Goal: Task Accomplishment & Management: Manage account settings

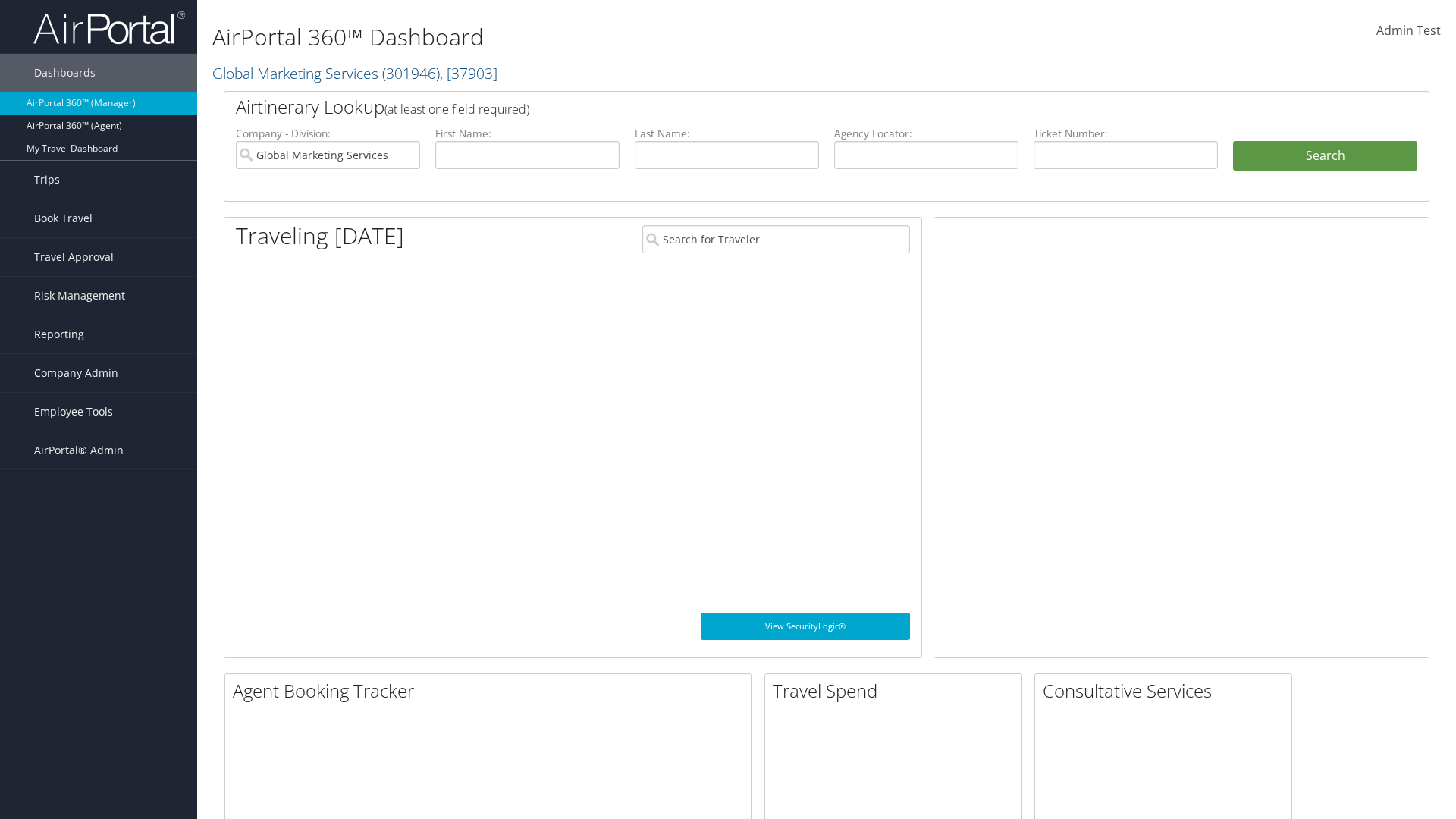
click at [98, 373] on span "Company Admin" at bounding box center [76, 373] width 85 height 38
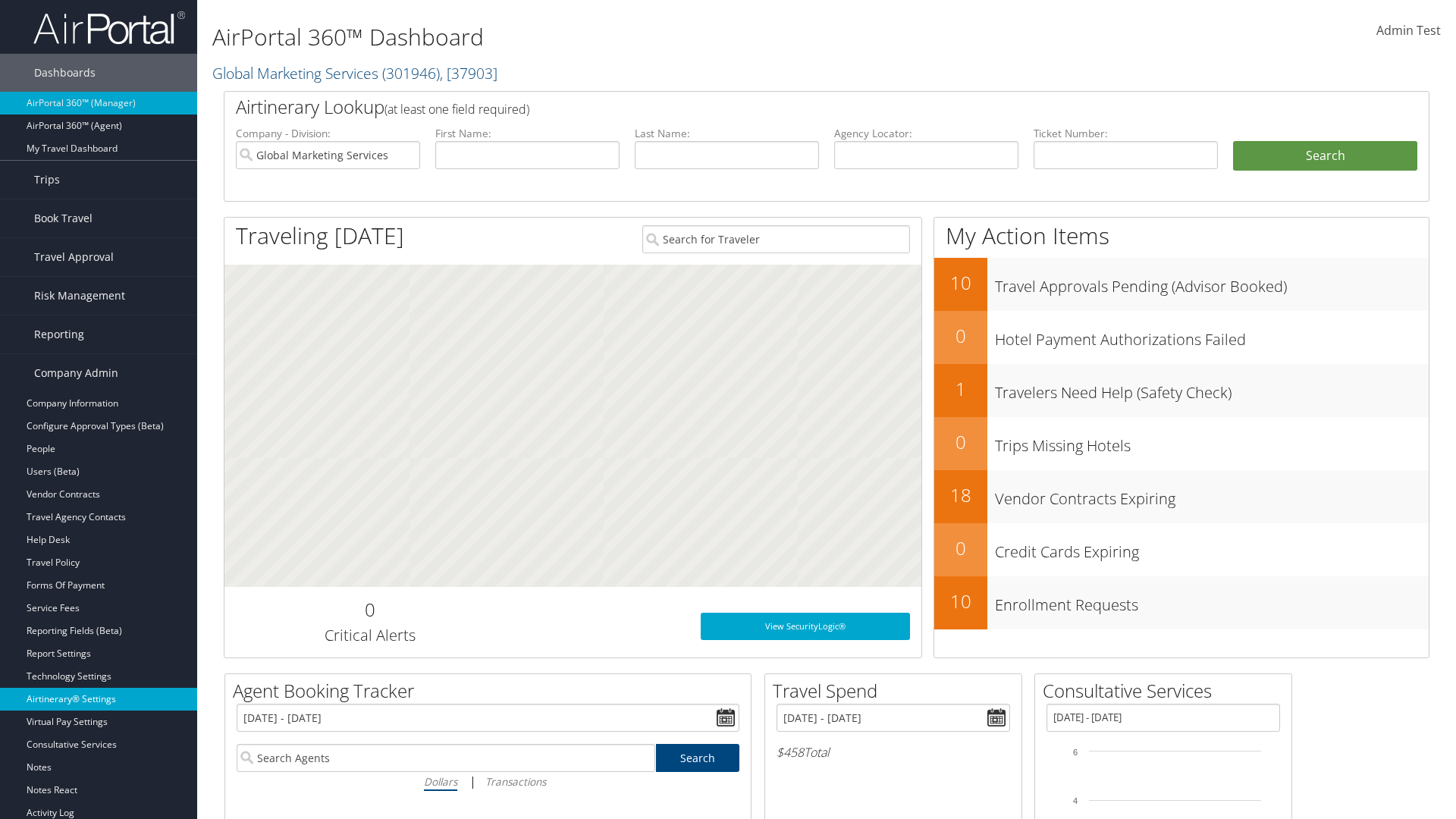
click at [98, 699] on link "Airtinerary® Settings" at bounding box center [98, 699] width 198 height 23
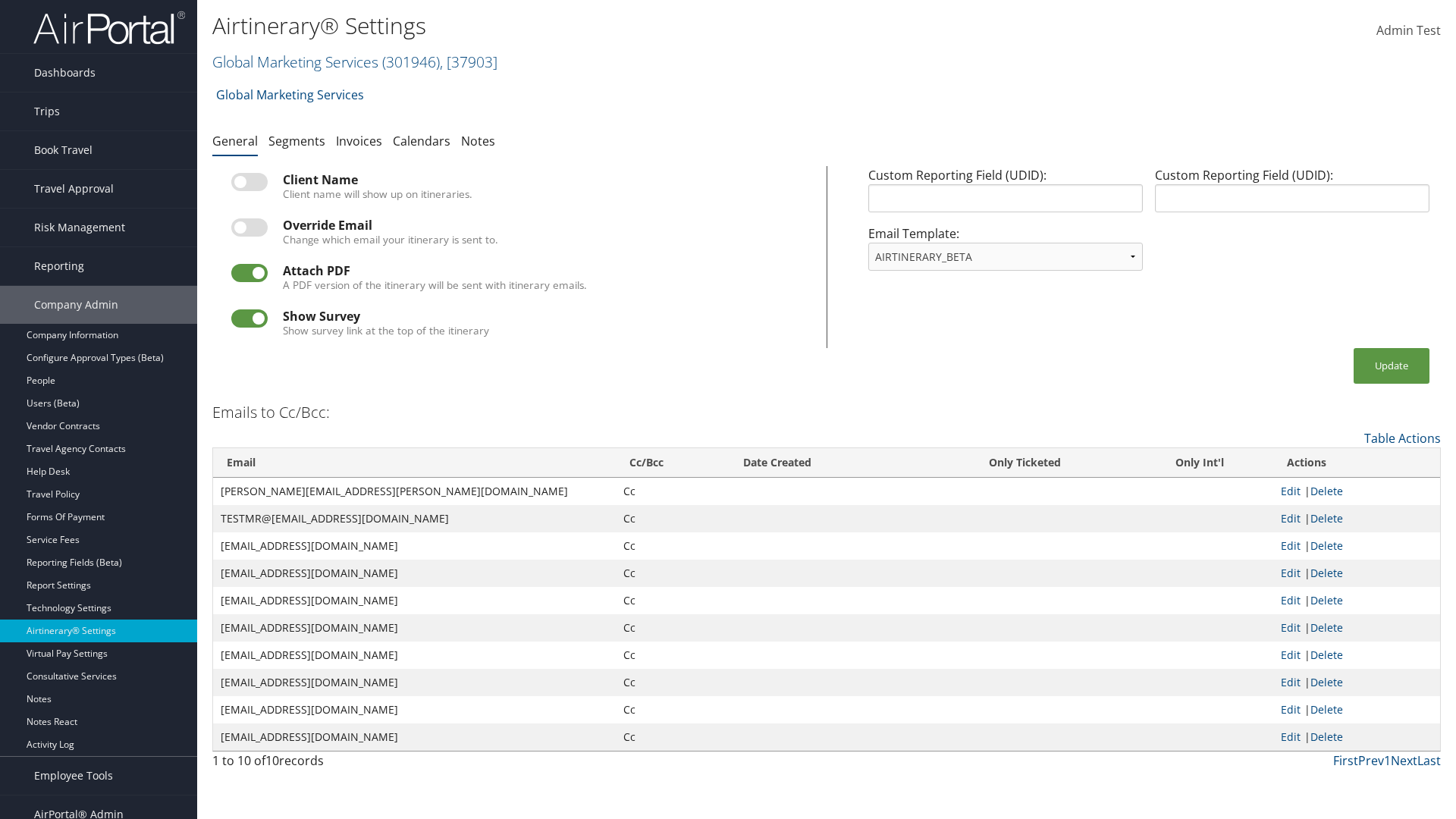
click at [293, 62] on link "Global Marketing Services ( 301946 ) , [ 37903 ]" at bounding box center [354, 61] width 285 height 20
click at [0, 0] on input "search" at bounding box center [0, 0] width 0 height 0
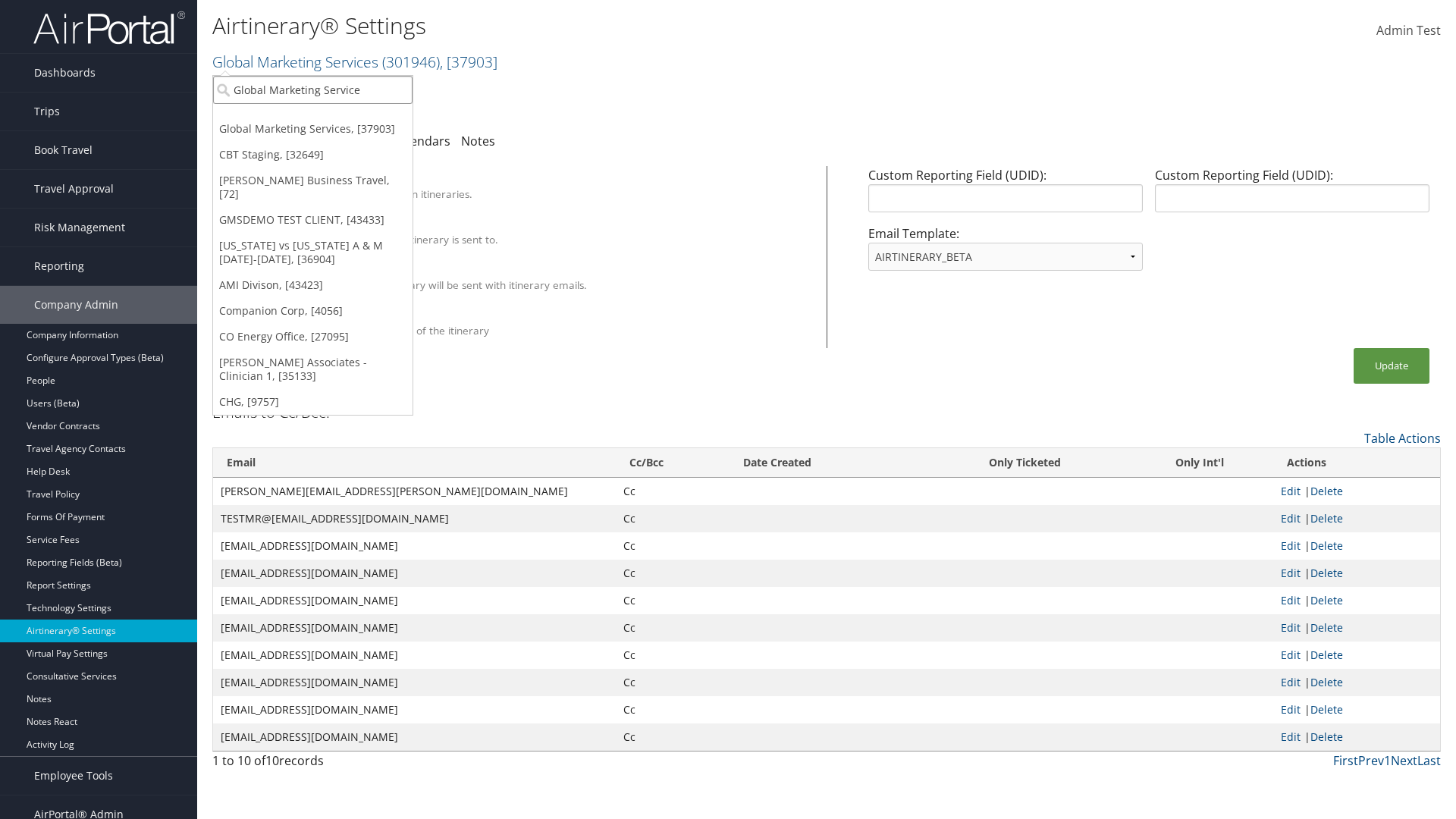
type input "Global Marketing Services"
click at [327, 118] on div "Global Marketing Services (301946), [37903]" at bounding box center [327, 117] width 244 height 14
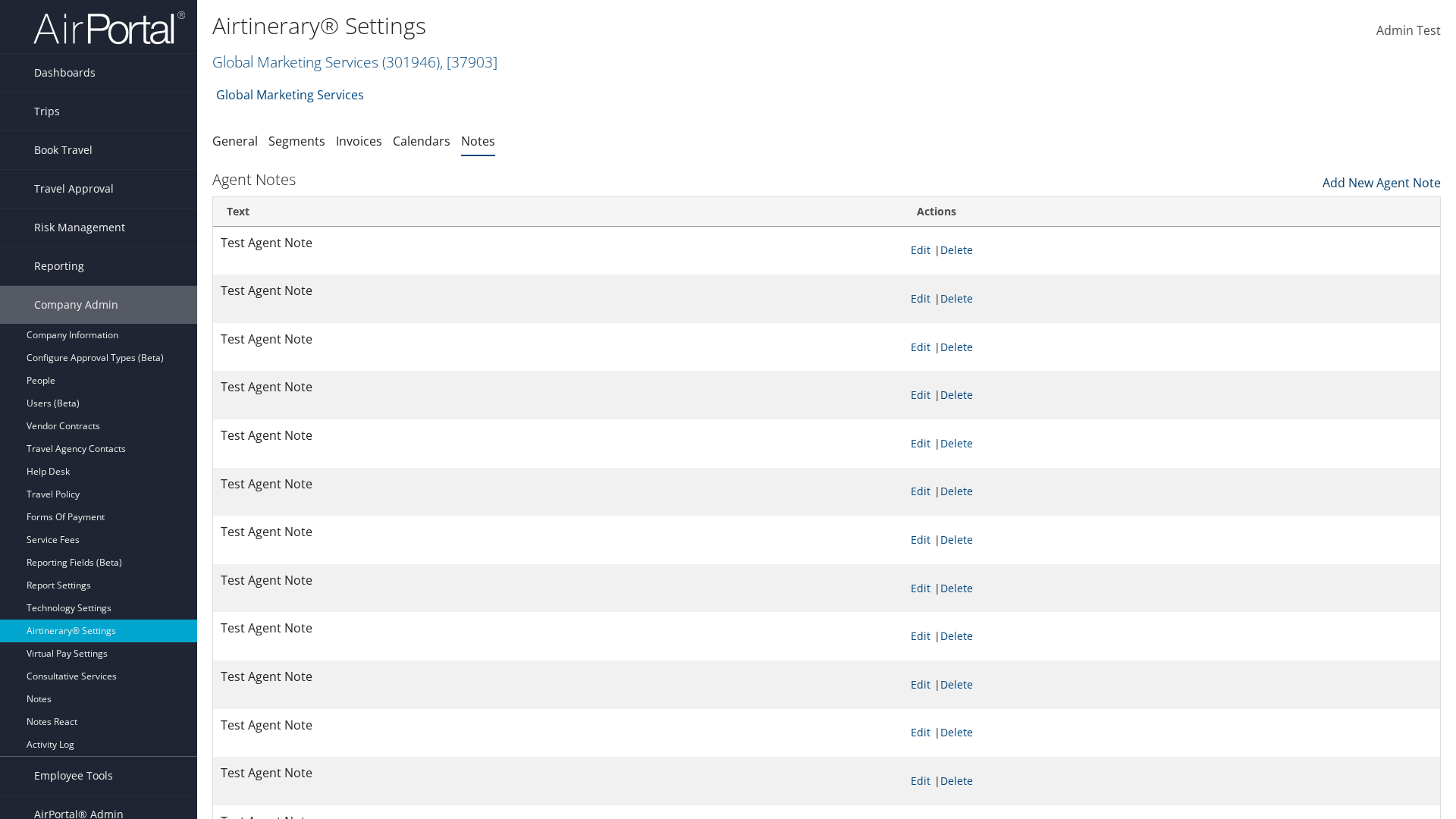
click at [1382, 179] on link "Add New Agent Note" at bounding box center [1382, 179] width 119 height 26
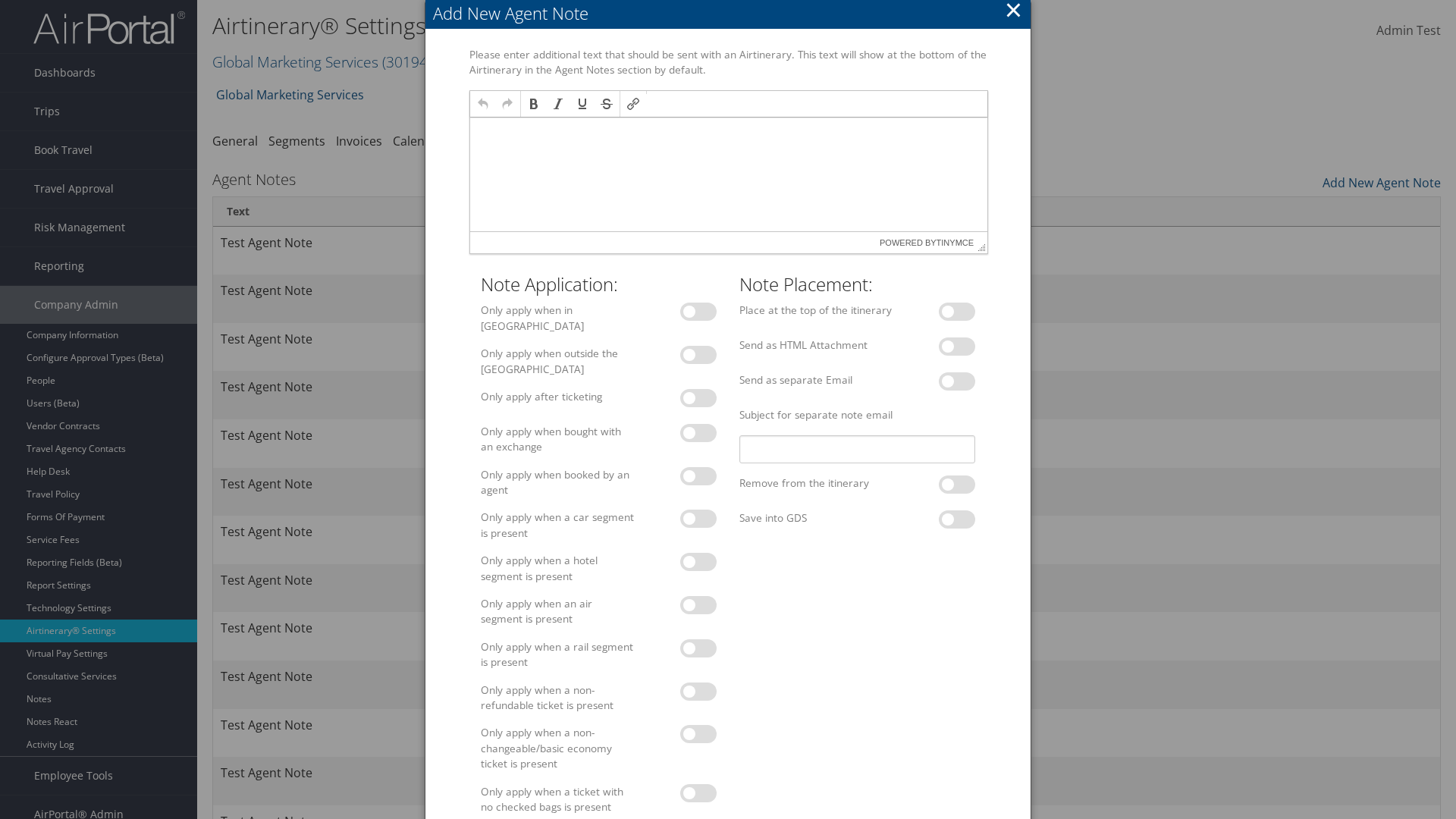
click at [728, 131] on p at bounding box center [728, 132] width 505 height 12
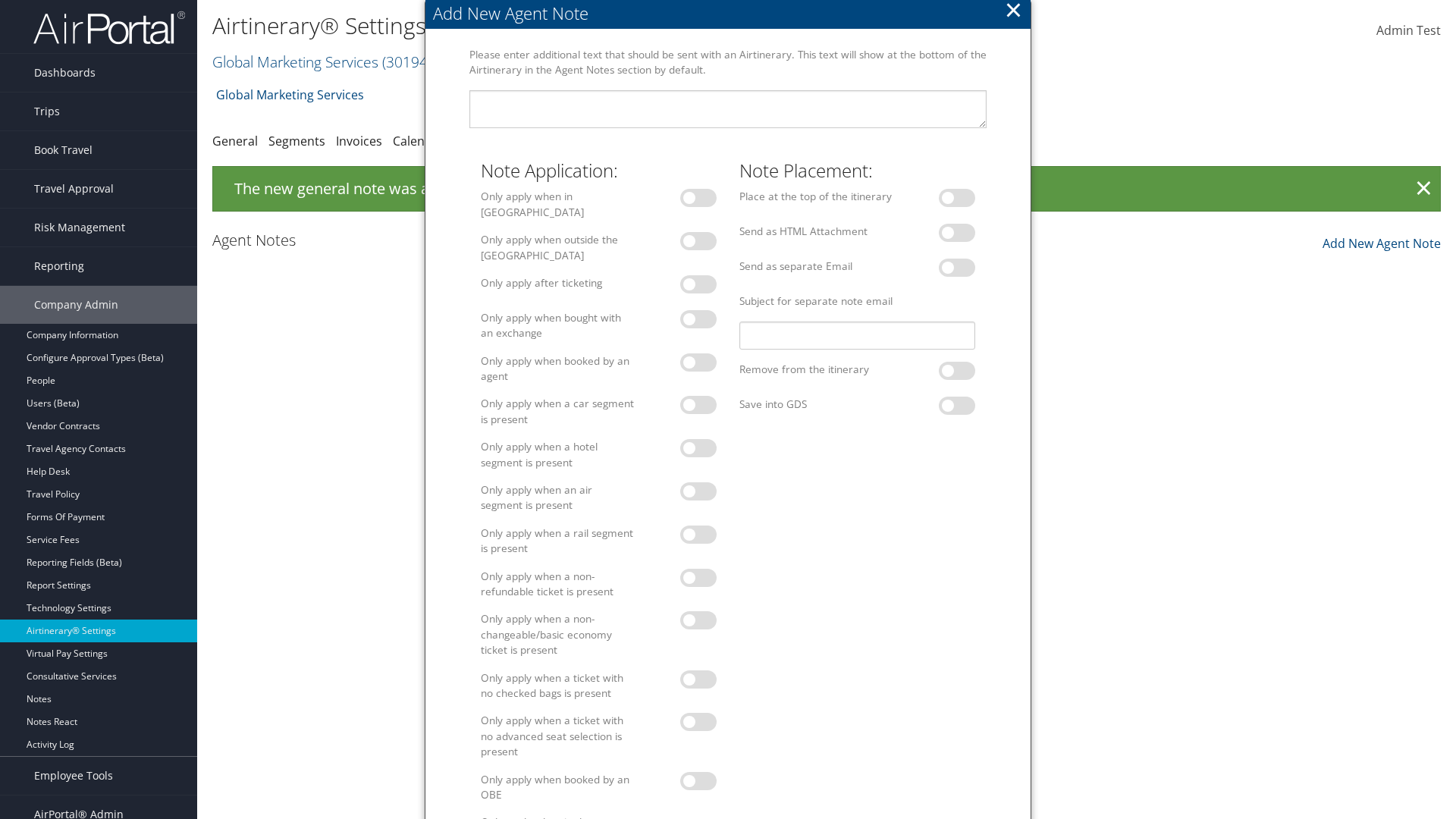
scroll to position [799, 0]
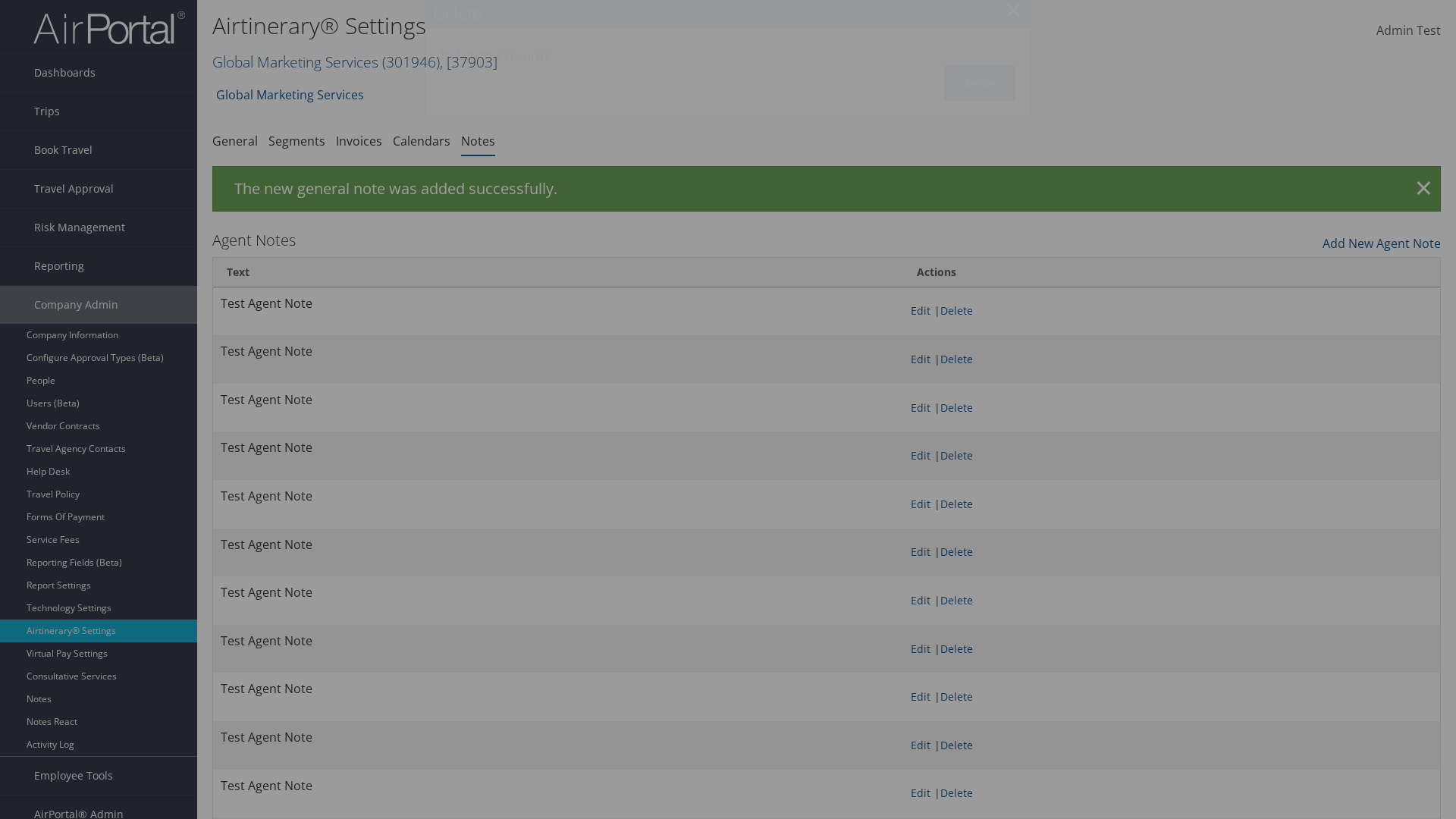
click at [980, 83] on button "Delete" at bounding box center [980, 83] width 72 height 36
